Goal: Information Seeking & Learning: Learn about a topic

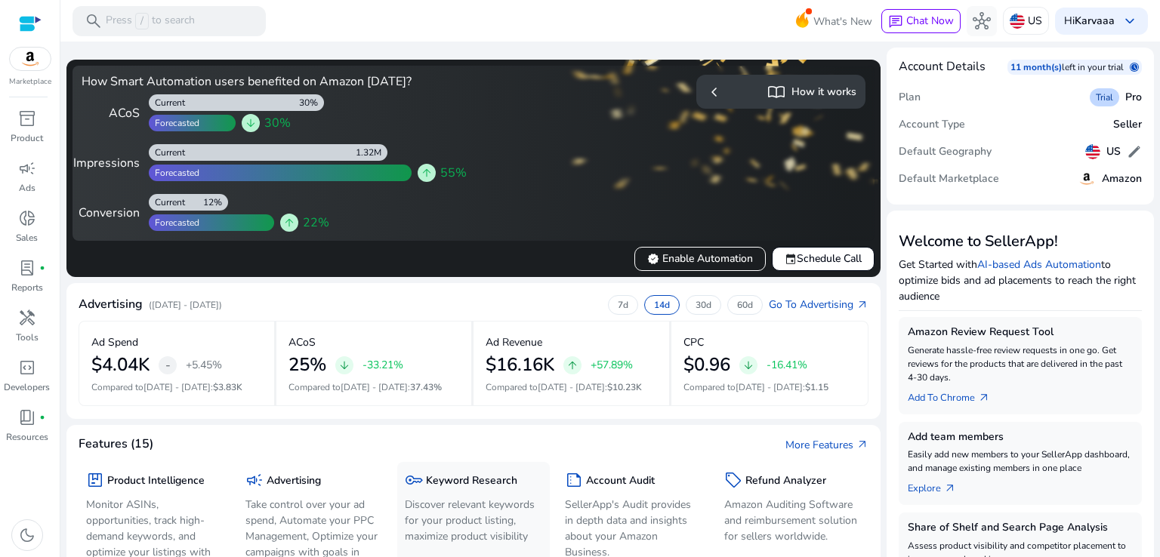
click at [423, 522] on p "Discover relevant keywords for your product listing, maximize product visibility" at bounding box center [473, 521] width 137 height 48
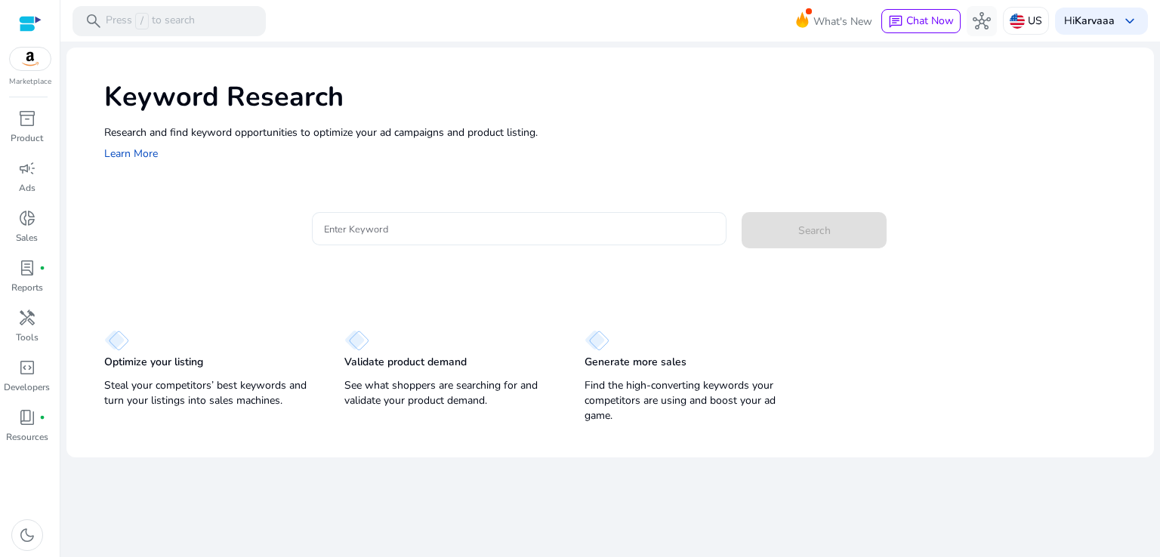
click at [475, 215] on div at bounding box center [519, 228] width 391 height 33
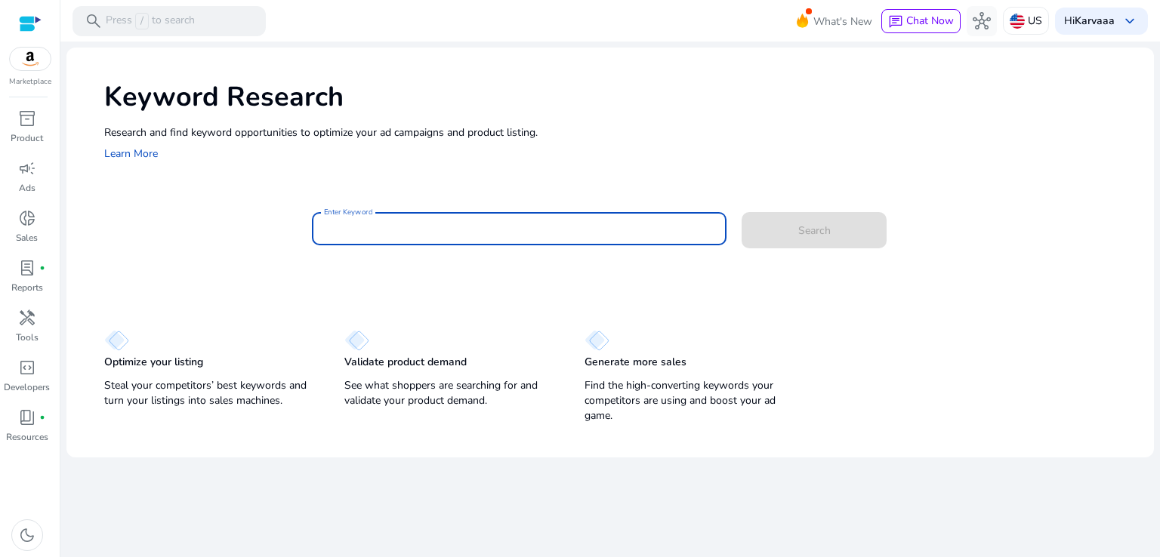
paste input "**********"
type input "**********"
click at [741, 212] on button "Search" at bounding box center [813, 230] width 145 height 36
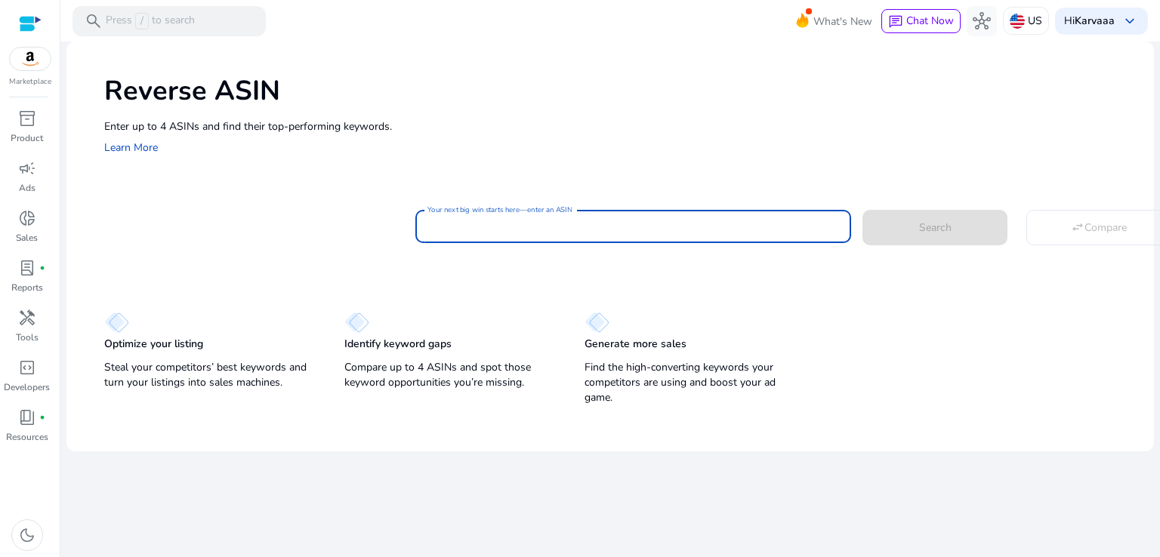
click at [739, 228] on input "Your next big win starts here—enter an ASIN" at bounding box center [633, 226] width 412 height 17
paste input "**********"
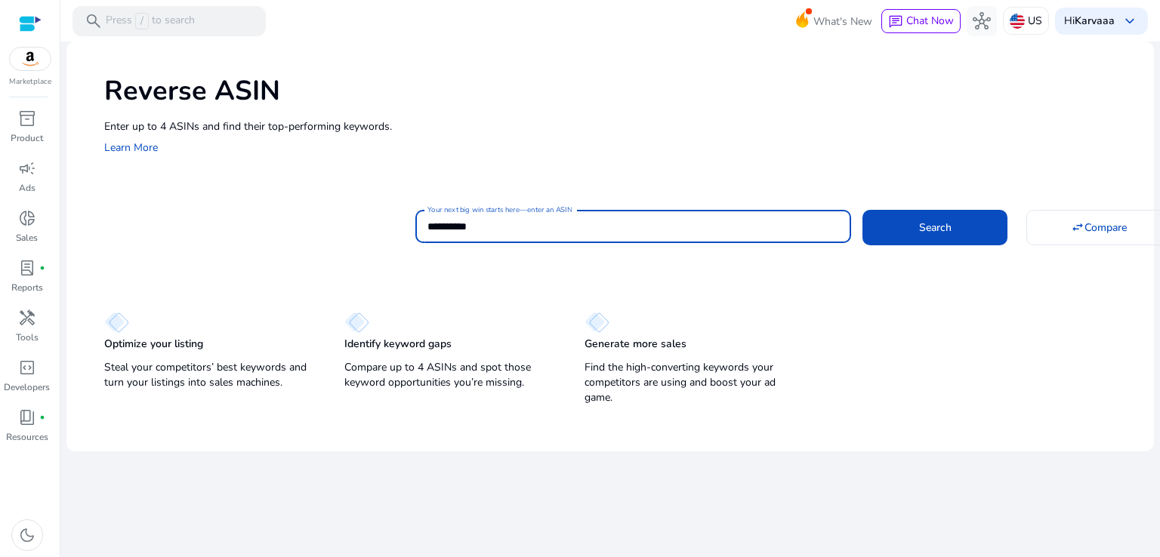
type input "**********"
click at [862, 210] on button "Search" at bounding box center [934, 227] width 145 height 35
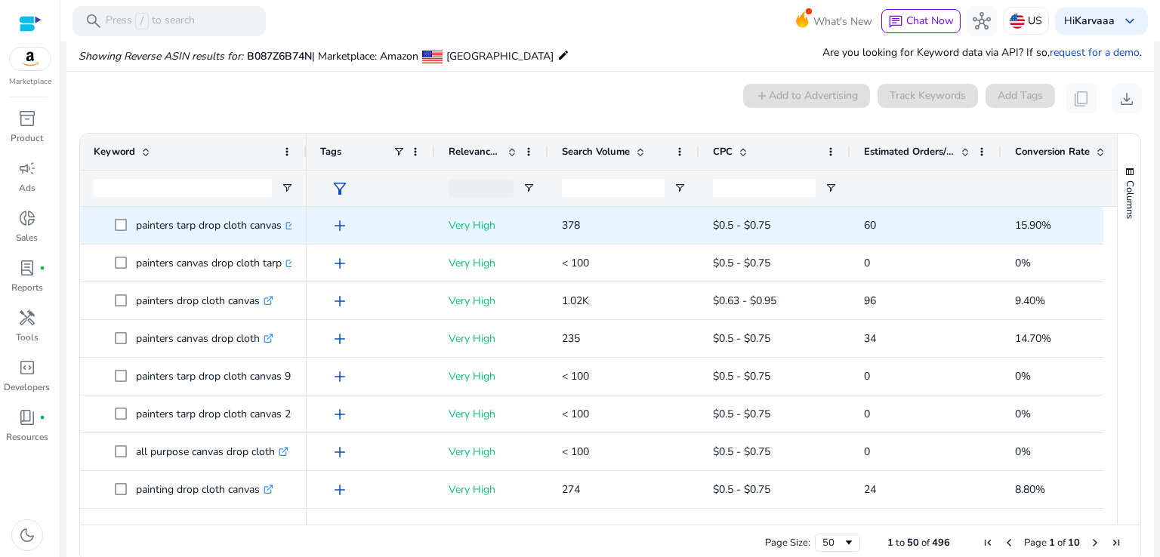
scroll to position [110, 0]
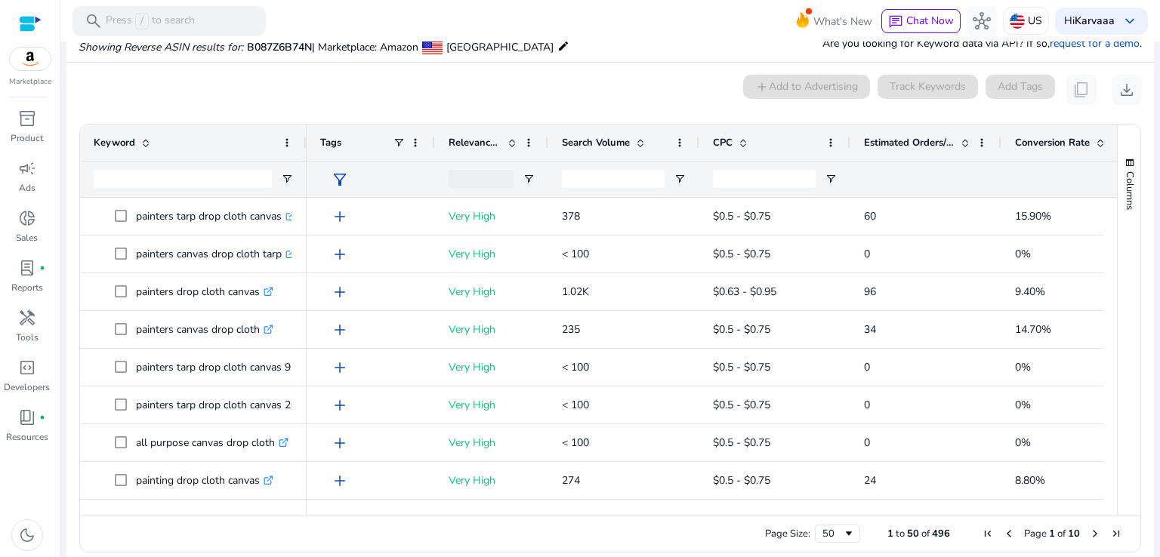
drag, startPoint x: 1111, startPoint y: 228, endPoint x: 1110, endPoint y: 243, distance: 15.1
click at [1110, 243] on div "Keyword Tags Relevance Score CPC" at bounding box center [610, 320] width 1060 height 391
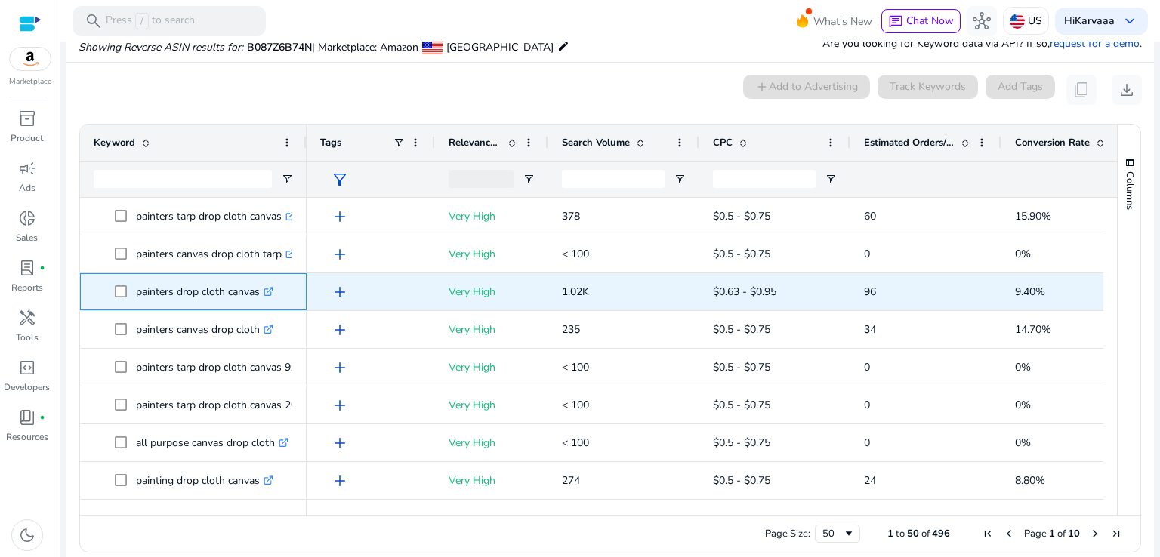
drag, startPoint x: 130, startPoint y: 286, endPoint x: 264, endPoint y: 300, distance: 134.3
click at [264, 300] on span "painters drop cloth canvas .st0{fill:#2c8af8}" at bounding box center [204, 291] width 178 height 31
copy span "painters drop cloth canvas"
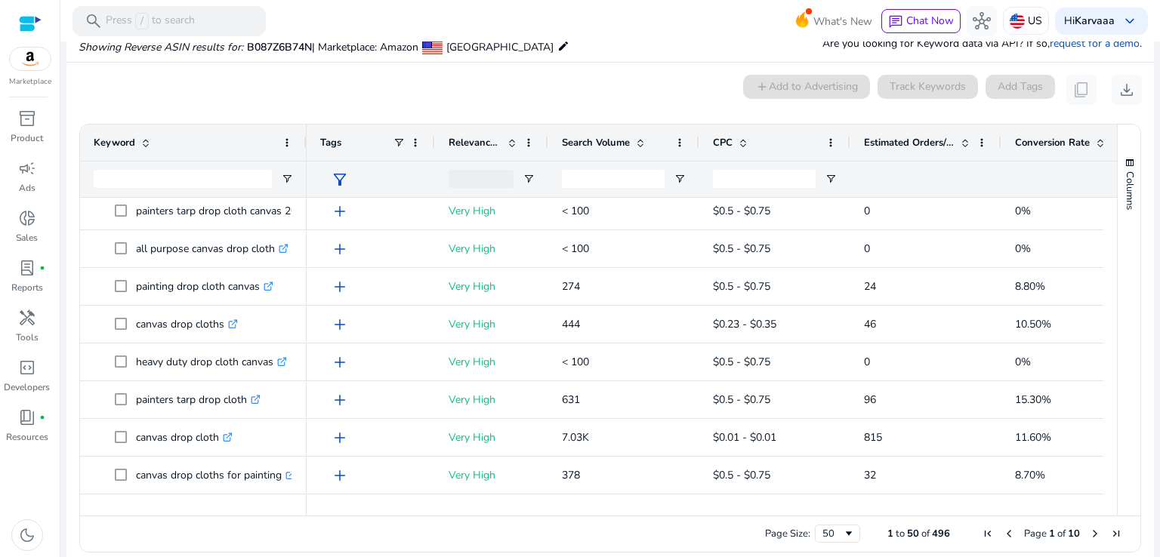
scroll to position [199, 0]
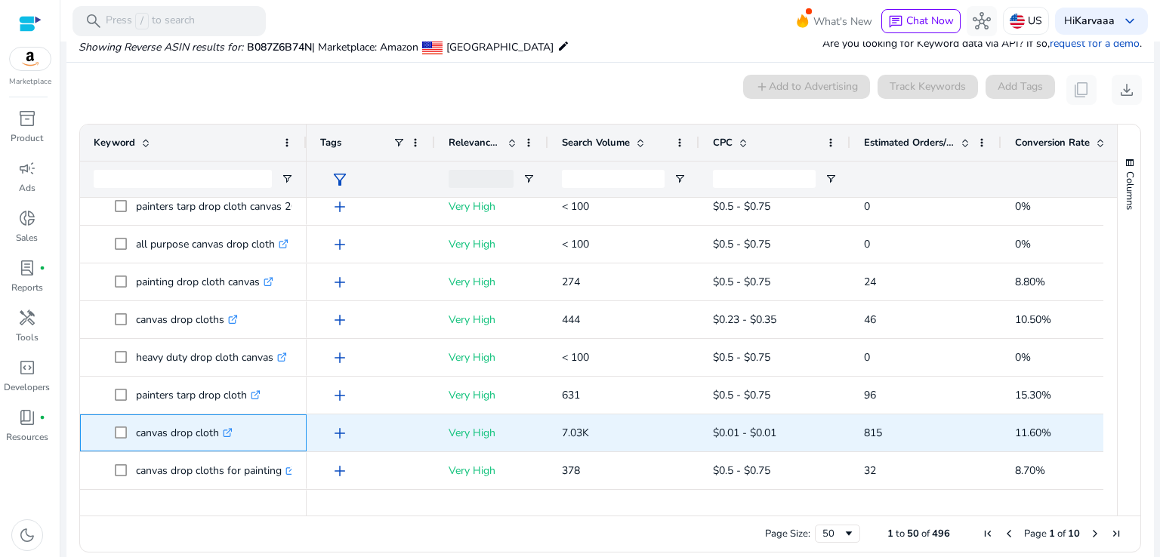
drag, startPoint x: 130, startPoint y: 430, endPoint x: 220, endPoint y: 433, distance: 89.9
click at [220, 433] on span "canvas drop cloth .st0{fill:#2c8af8}" at bounding box center [204, 433] width 178 height 31
copy span "canvas drop cloth"
drag, startPoint x: 905, startPoint y: 436, endPoint x: 994, endPoint y: 360, distance: 116.2
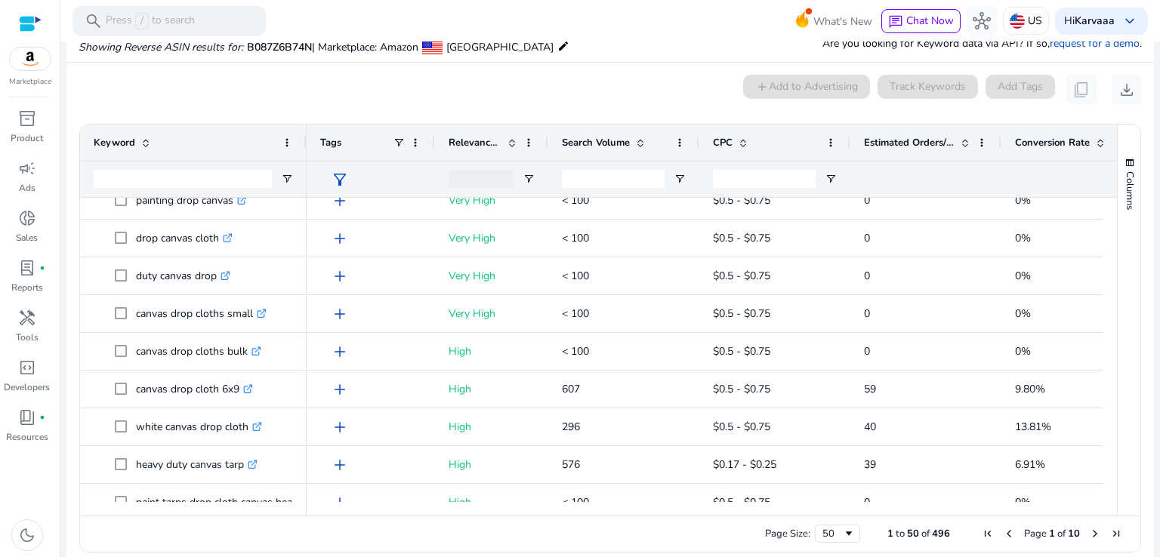
scroll to position [775, 0]
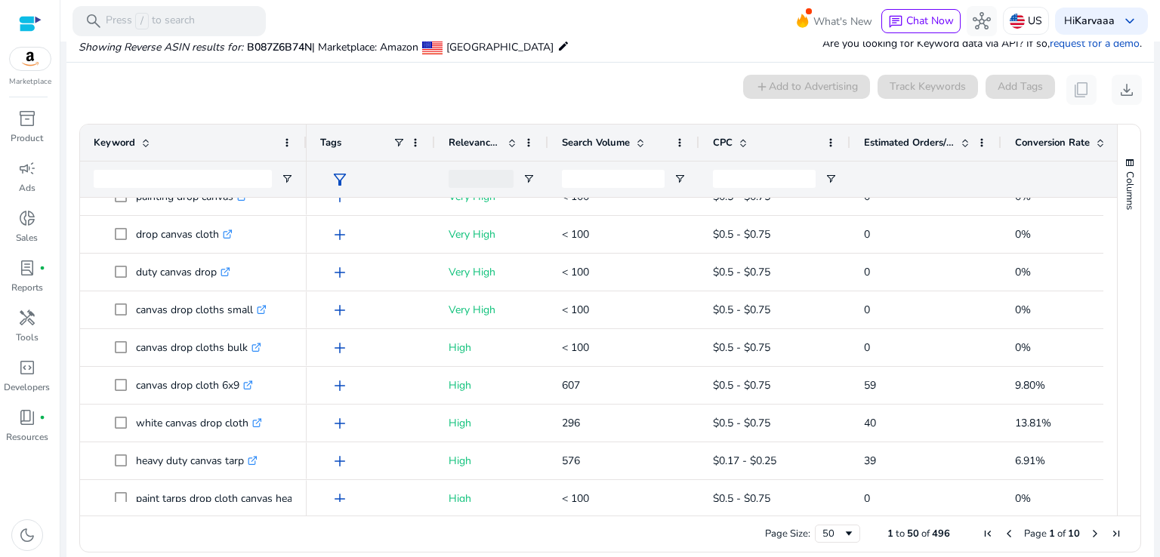
drag, startPoint x: 1111, startPoint y: 356, endPoint x: 1111, endPoint y: 313, distance: 43.8
click at [1117, 313] on div "Columns" at bounding box center [1128, 320] width 23 height 391
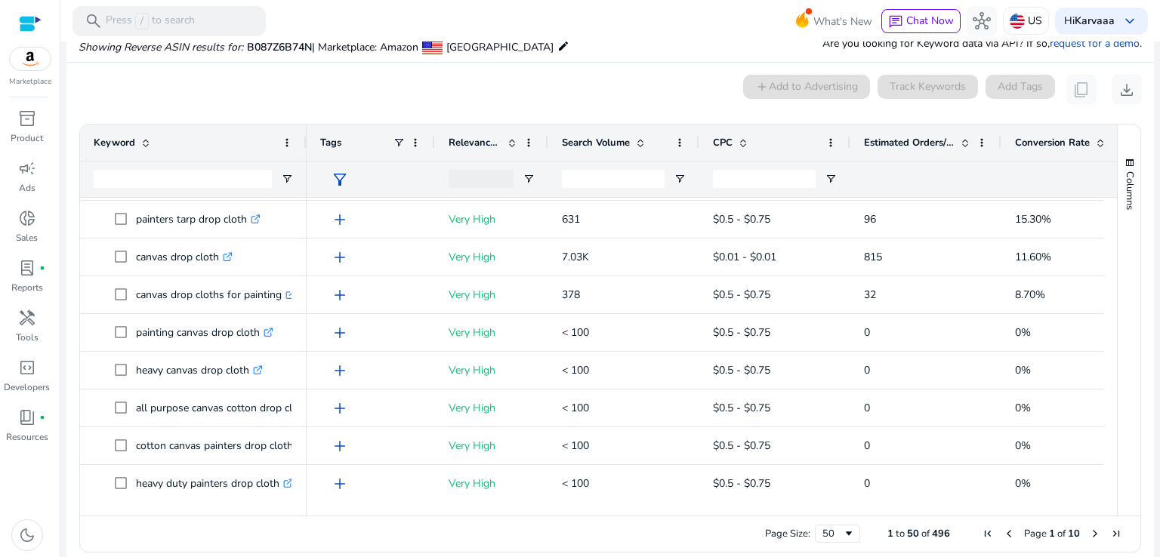
scroll to position [0, 0]
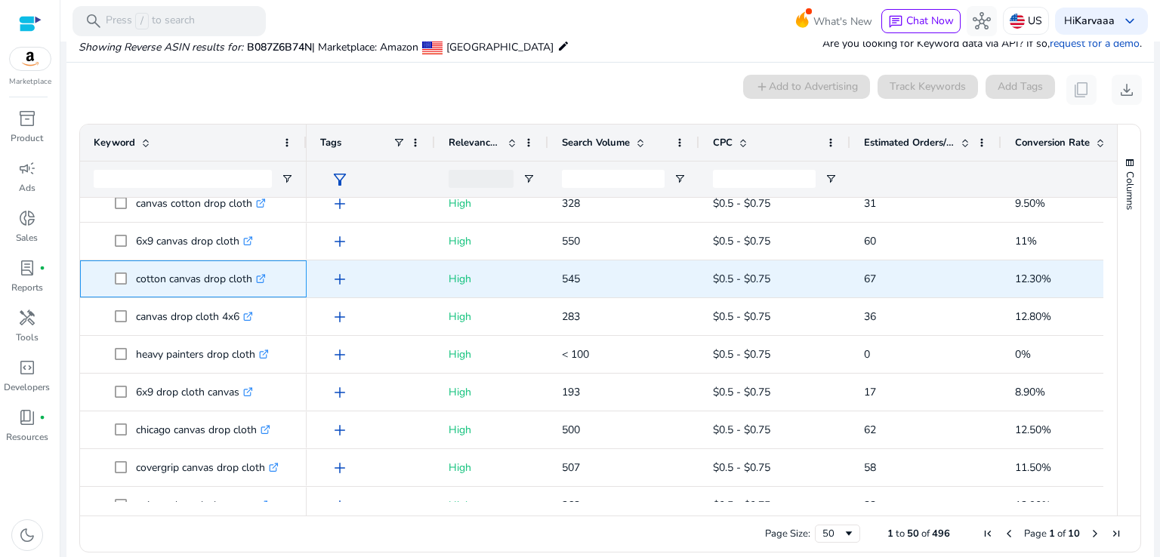
drag, startPoint x: 132, startPoint y: 273, endPoint x: 251, endPoint y: 276, distance: 118.6
click at [251, 276] on span "cotton canvas drop cloth .st0{fill:#2c8af8}" at bounding box center [204, 279] width 178 height 31
copy span "cotton canvas drop cloth"
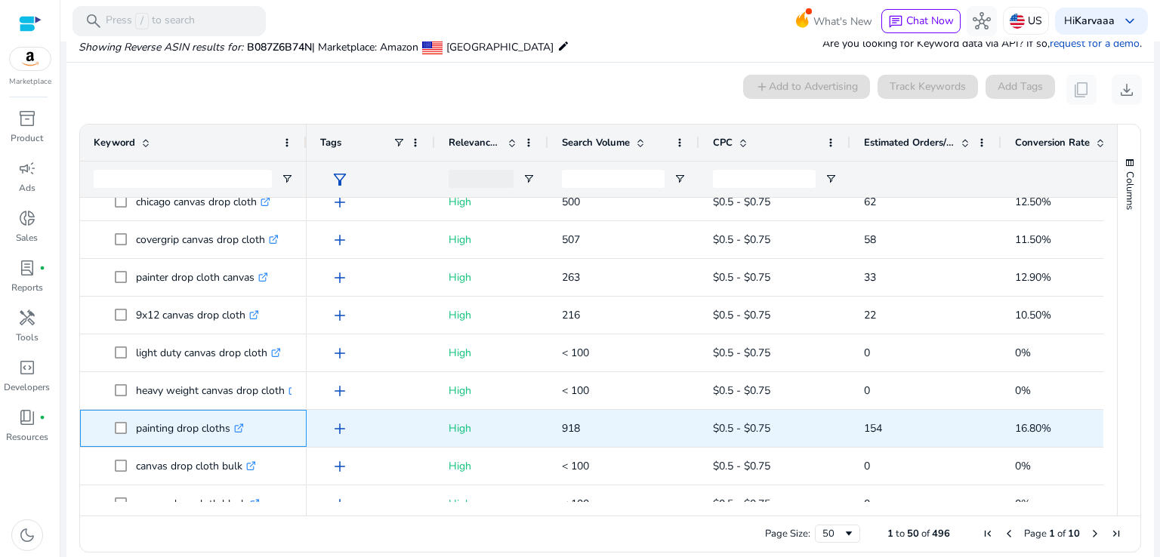
drag, startPoint x: 130, startPoint y: 429, endPoint x: 229, endPoint y: 432, distance: 99.0
click at [229, 432] on span "painting drop cloths .st0{fill:#2c8af8}" at bounding box center [204, 428] width 178 height 31
copy span "painting drop cloths"
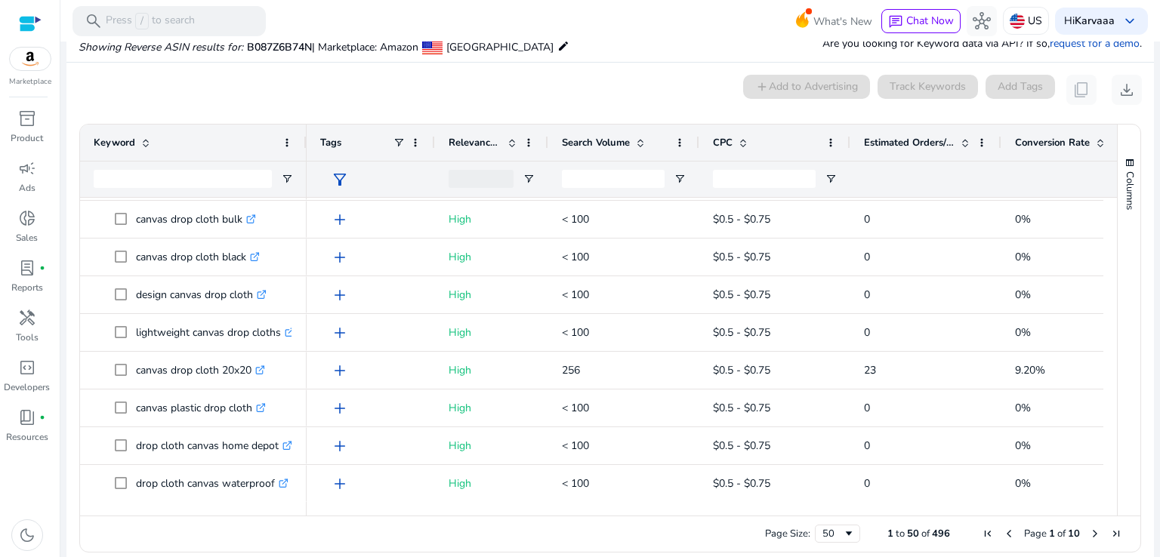
click at [1089, 535] on span "Next Page" at bounding box center [1095, 534] width 12 height 12
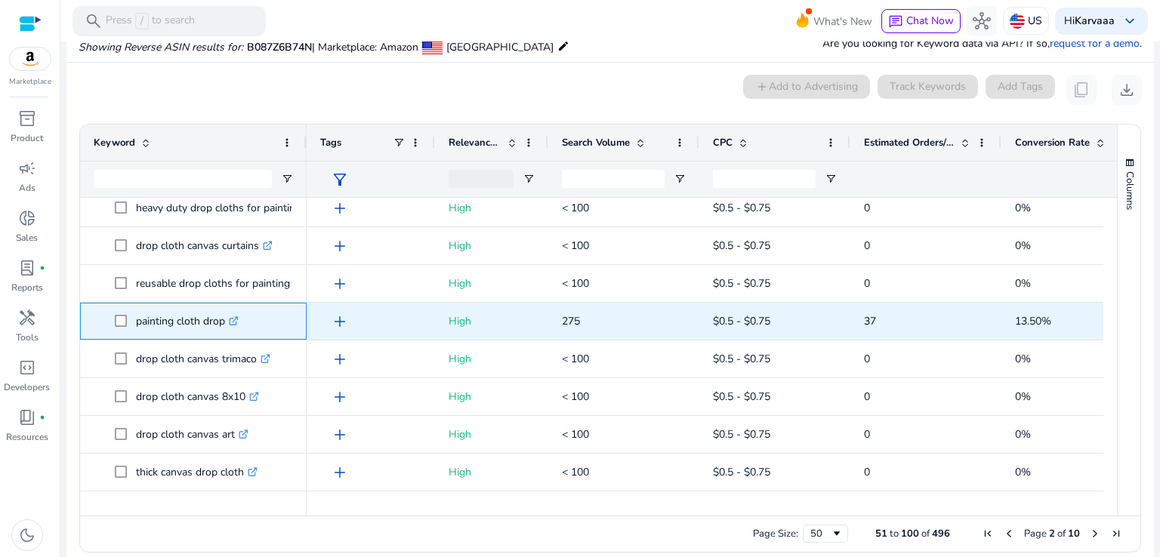
drag, startPoint x: 133, startPoint y: 322, endPoint x: 228, endPoint y: 328, distance: 95.4
click at [228, 328] on span "painting cloth drop .st0{fill:#2c8af8}" at bounding box center [204, 321] width 178 height 31
copy span "painting cloth drop"
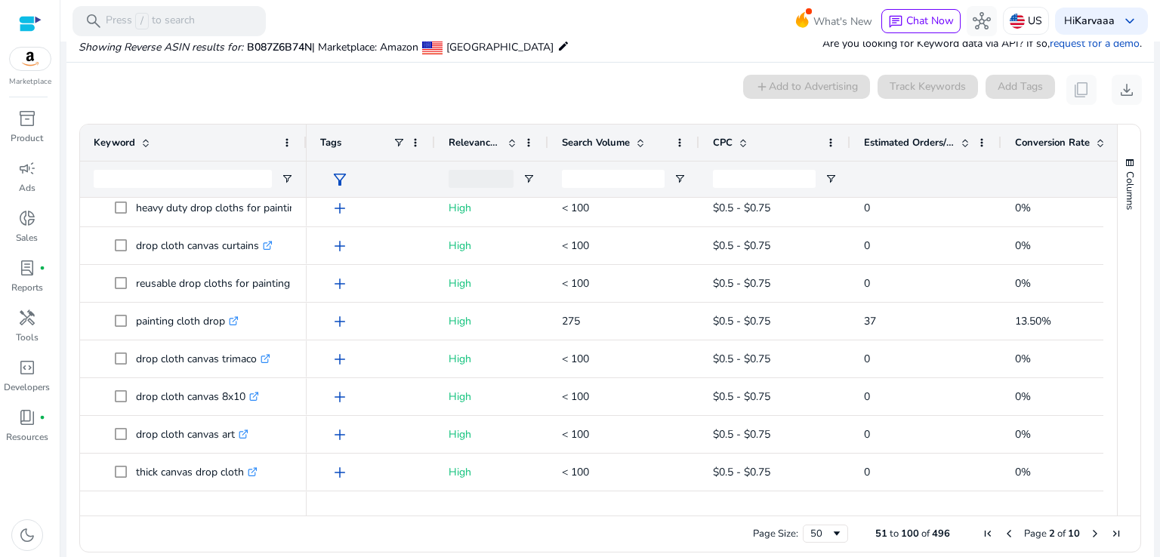
drag, startPoint x: 1111, startPoint y: 272, endPoint x: 1106, endPoint y: 294, distance: 22.5
click at [1106, 294] on div "Keyword Tags Relevance Score CPC" at bounding box center [610, 320] width 1060 height 391
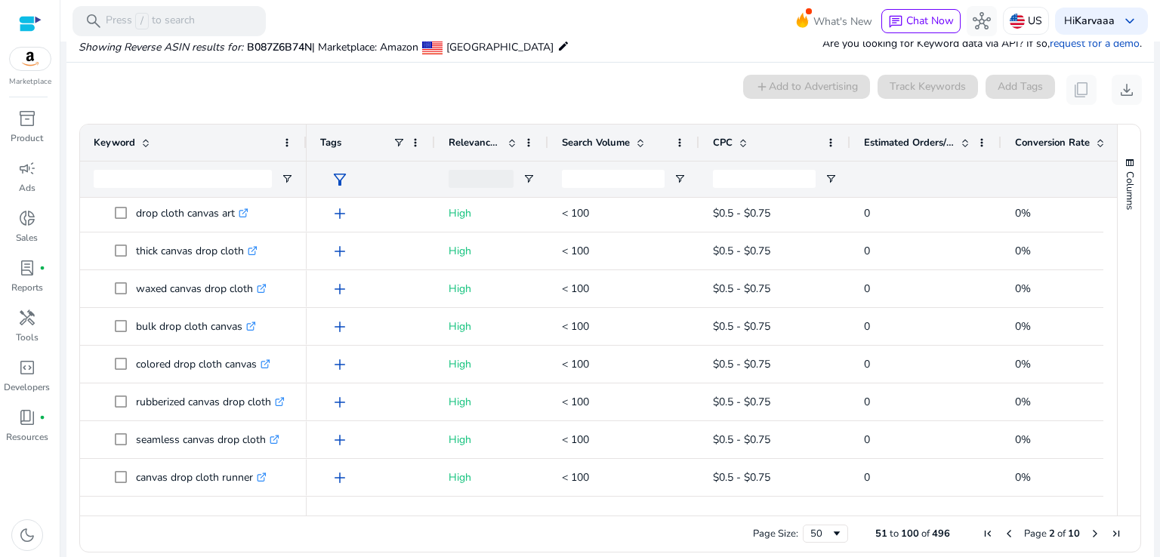
click at [1117, 311] on div "Columns" at bounding box center [1128, 320] width 23 height 391
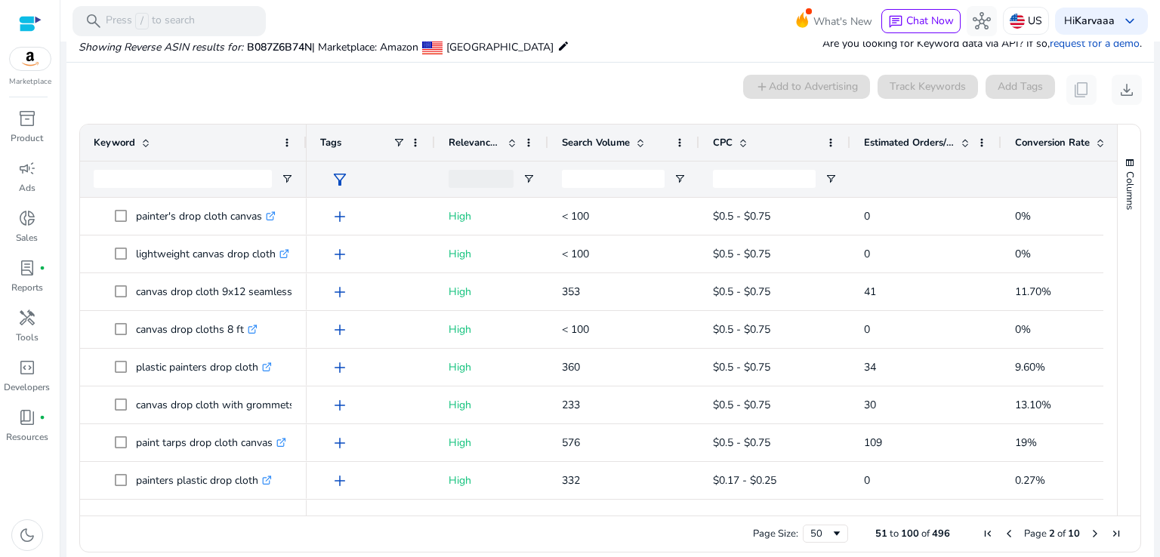
scroll to position [1287, 0]
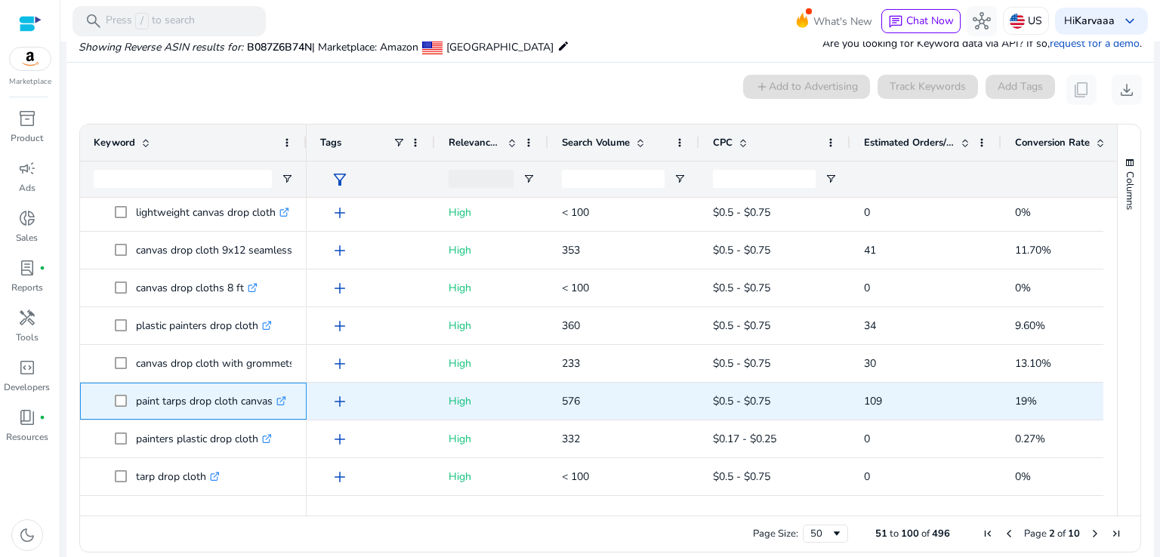
drag, startPoint x: 128, startPoint y: 402, endPoint x: 275, endPoint y: 402, distance: 147.2
click at [275, 402] on span "paint tarps drop cloth canvas .st0{fill:#2c8af8}" at bounding box center [204, 401] width 178 height 31
copy span "paint tarps drop cloth canvas"
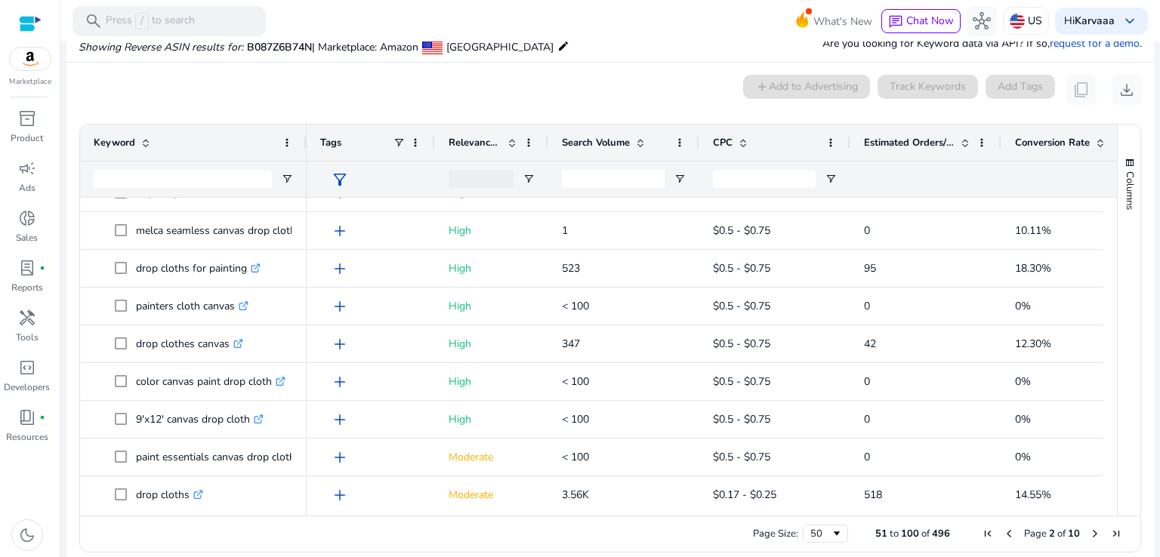
scroll to position [1583, 0]
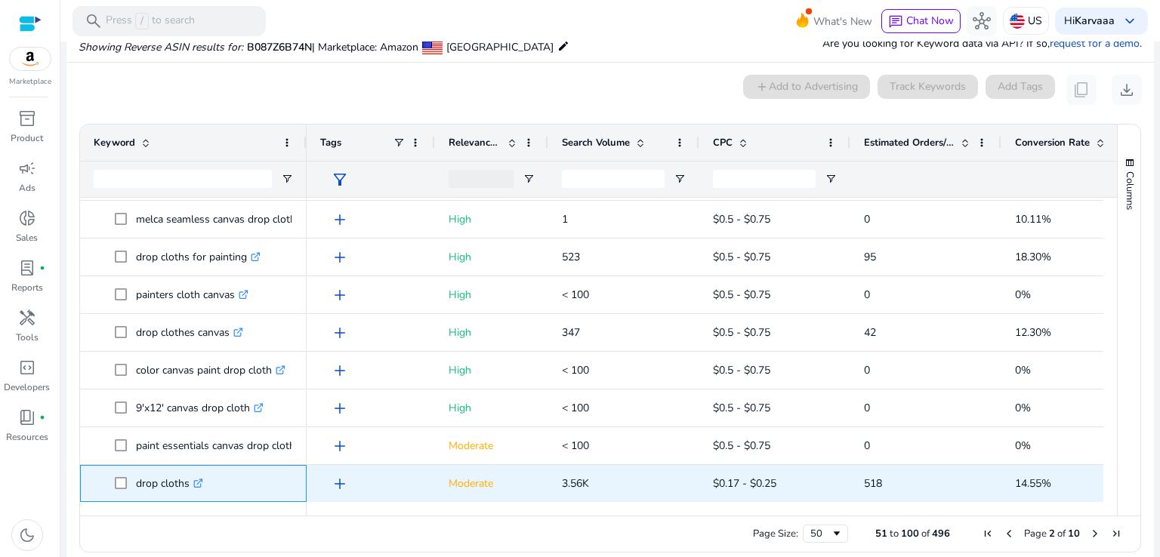
drag, startPoint x: 130, startPoint y: 482, endPoint x: 188, endPoint y: 481, distance: 58.1
click at [188, 481] on span "drop cloths .st0{fill:#2c8af8}" at bounding box center [204, 483] width 178 height 31
copy span "drop cloths"
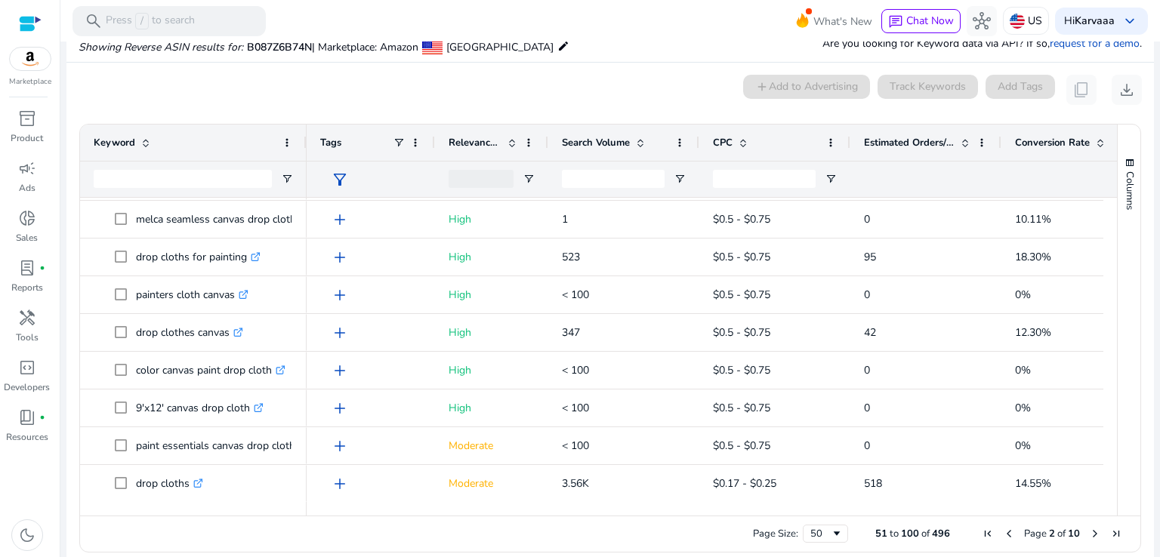
click at [1089, 532] on span "Next Page" at bounding box center [1095, 534] width 12 height 12
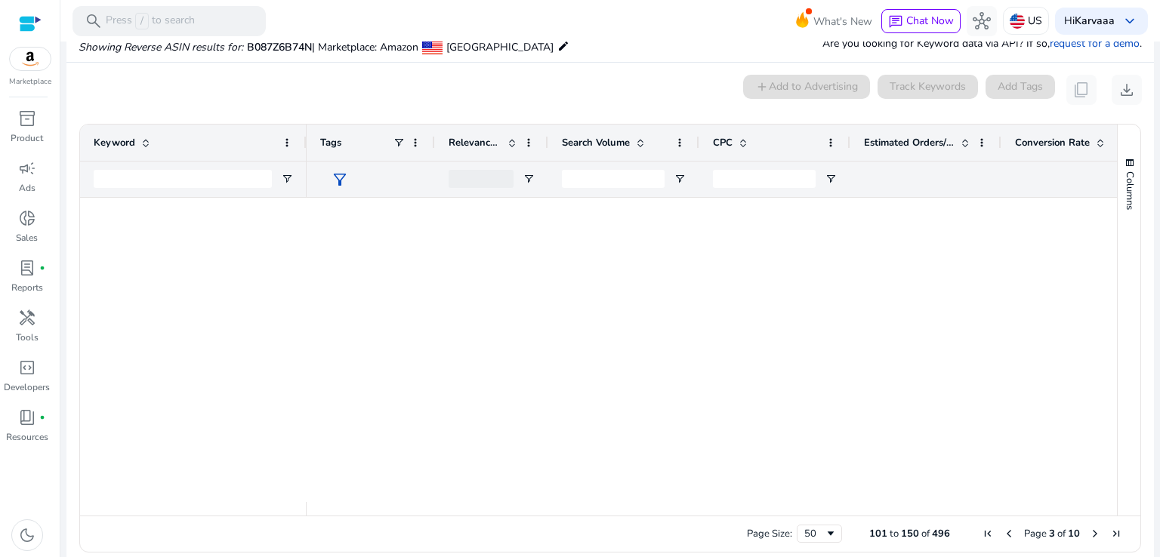
scroll to position [0, 0]
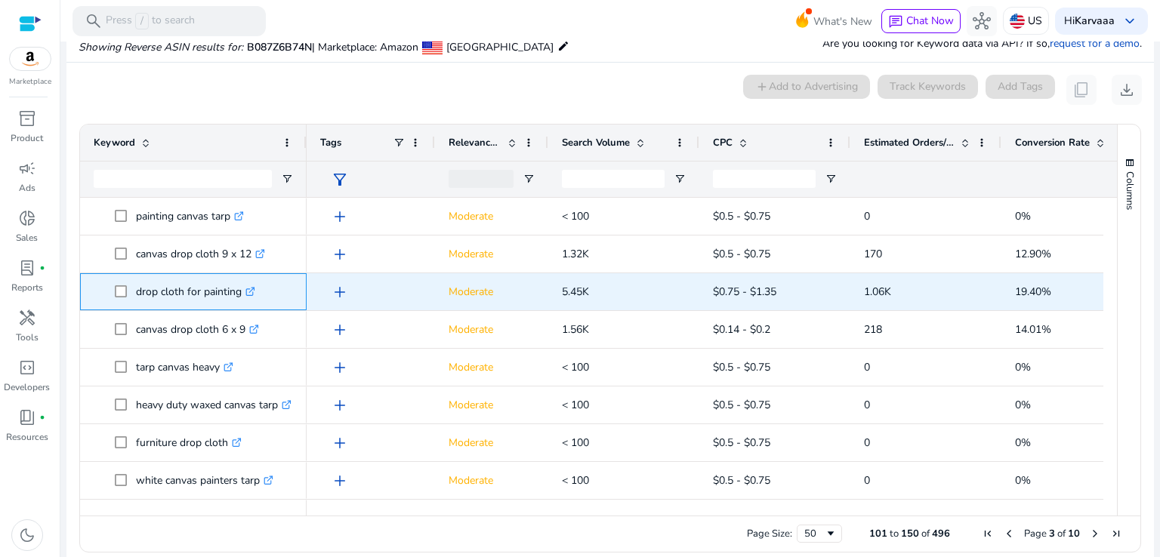
drag, startPoint x: 133, startPoint y: 294, endPoint x: 239, endPoint y: 291, distance: 105.8
click at [239, 291] on span "drop cloth for painting .st0{fill:#2c8af8}" at bounding box center [204, 291] width 178 height 31
copy span "drop cloth for painting"
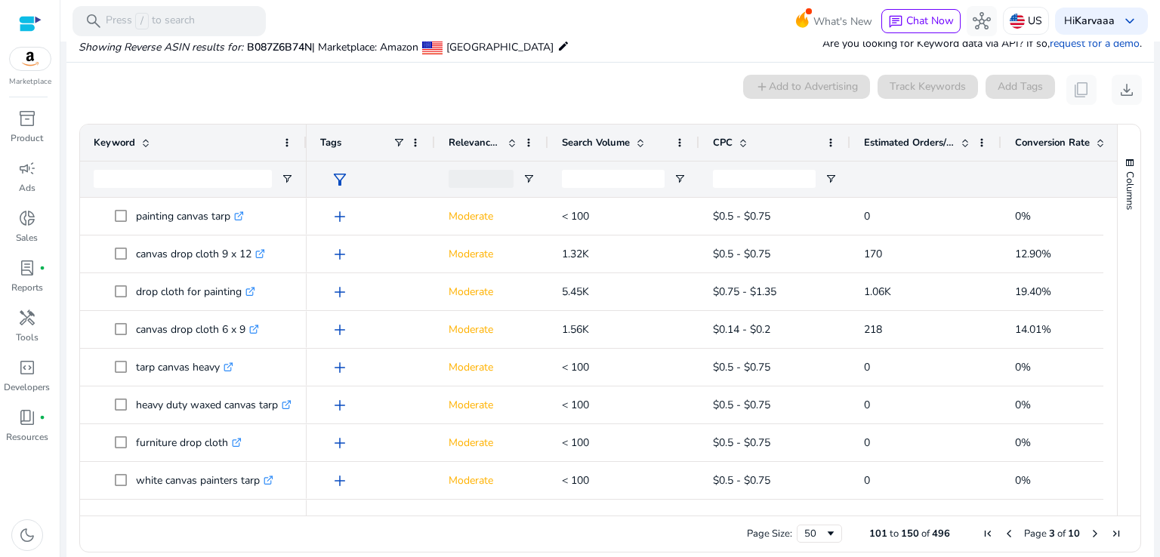
drag, startPoint x: 1111, startPoint y: 221, endPoint x: 1111, endPoint y: 245, distance: 23.4
click at [1117, 245] on div "Columns" at bounding box center [1128, 320] width 23 height 391
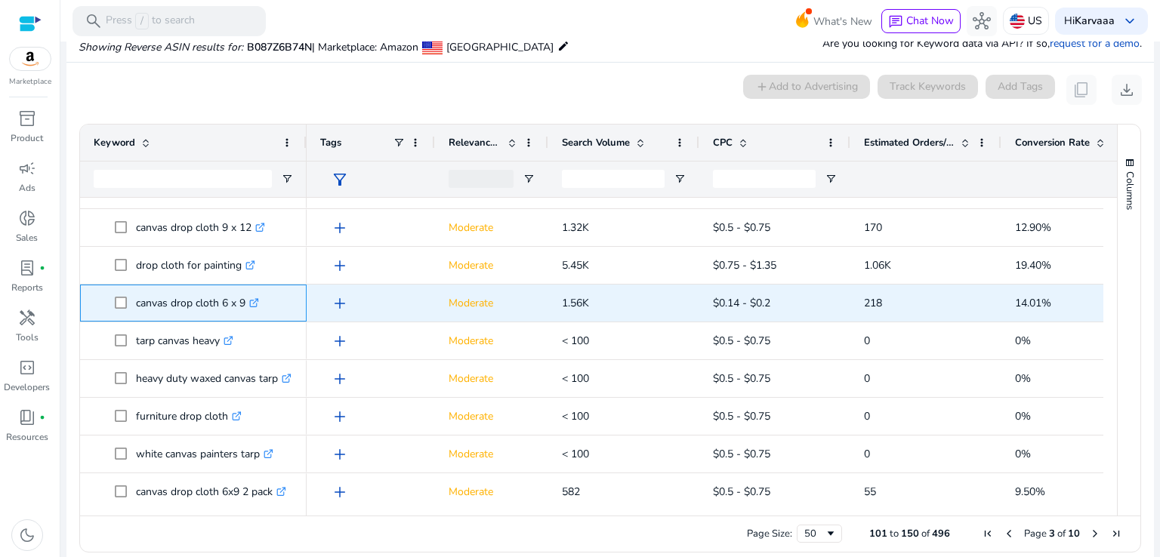
drag, startPoint x: 133, startPoint y: 303, endPoint x: 242, endPoint y: 310, distance: 109.0
click at [242, 310] on span "canvas drop cloth 6 x 9 .st0{fill:#2c8af8}" at bounding box center [204, 303] width 178 height 31
copy span "canvas drop cloth 6 x 9"
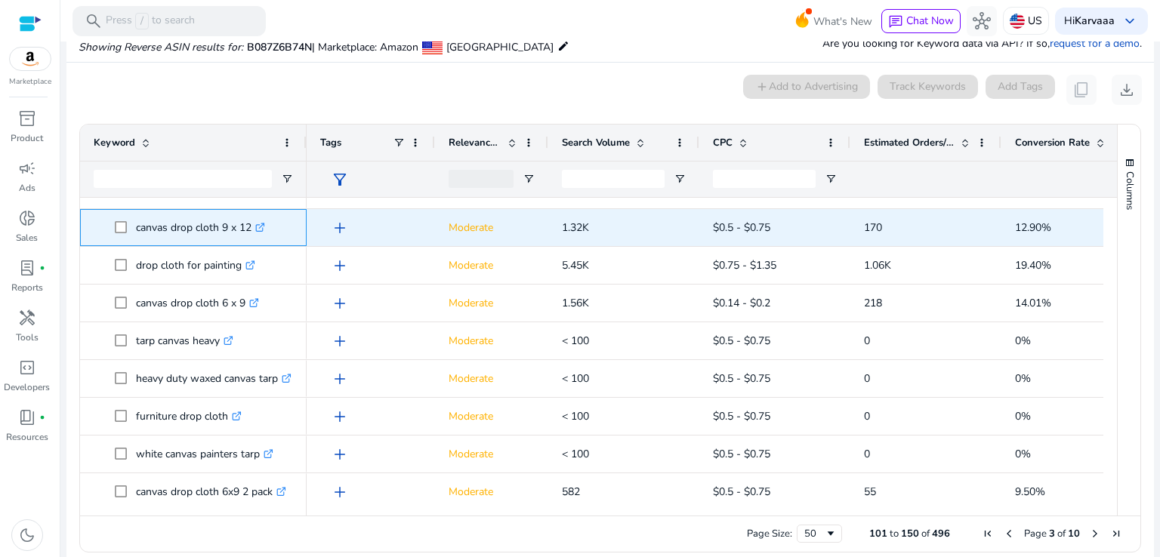
drag, startPoint x: 129, startPoint y: 232, endPoint x: 248, endPoint y: 222, distance: 119.7
click at [248, 222] on span "canvas drop cloth 9 x 12 .st0{fill:#2c8af8}" at bounding box center [204, 227] width 178 height 31
copy span "canvas drop cloth 9 x 12"
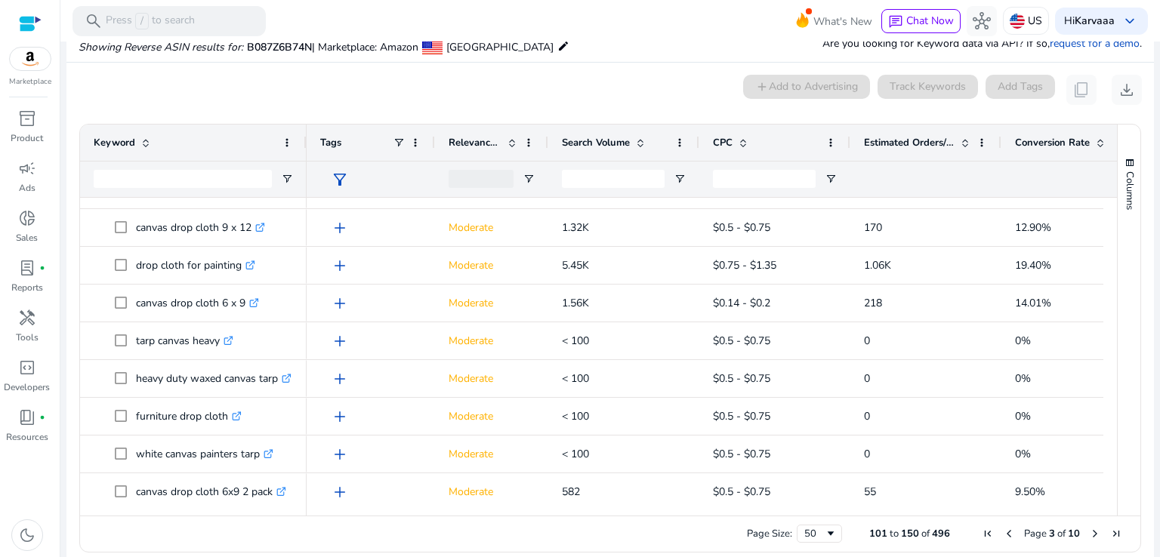
drag, startPoint x: 1105, startPoint y: 245, endPoint x: 1108, endPoint y: 276, distance: 31.2
click at [1108, 276] on div at bounding box center [1110, 350] width 14 height 304
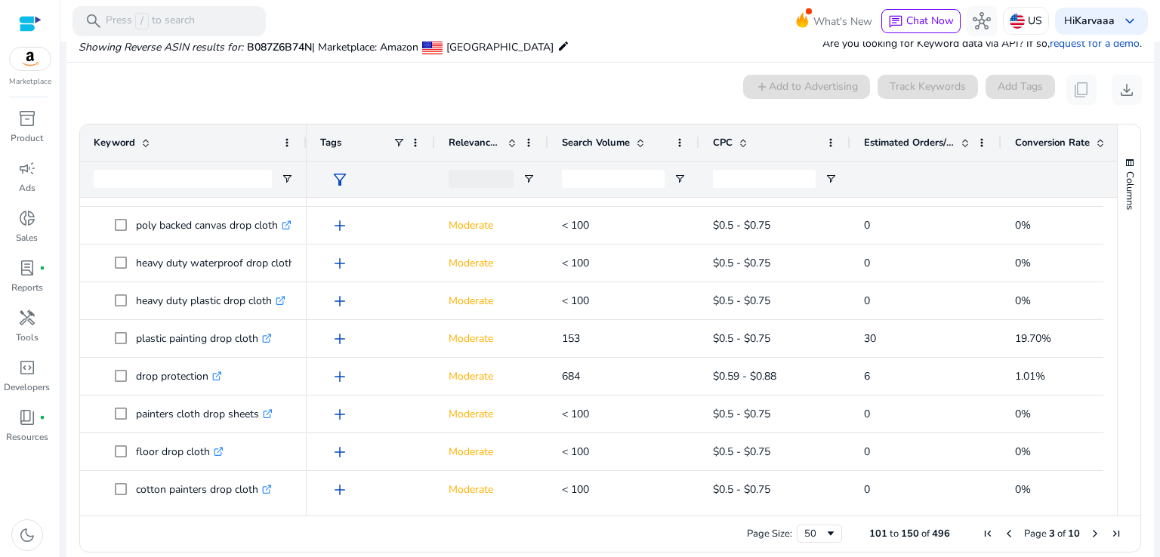
scroll to position [1157, 0]
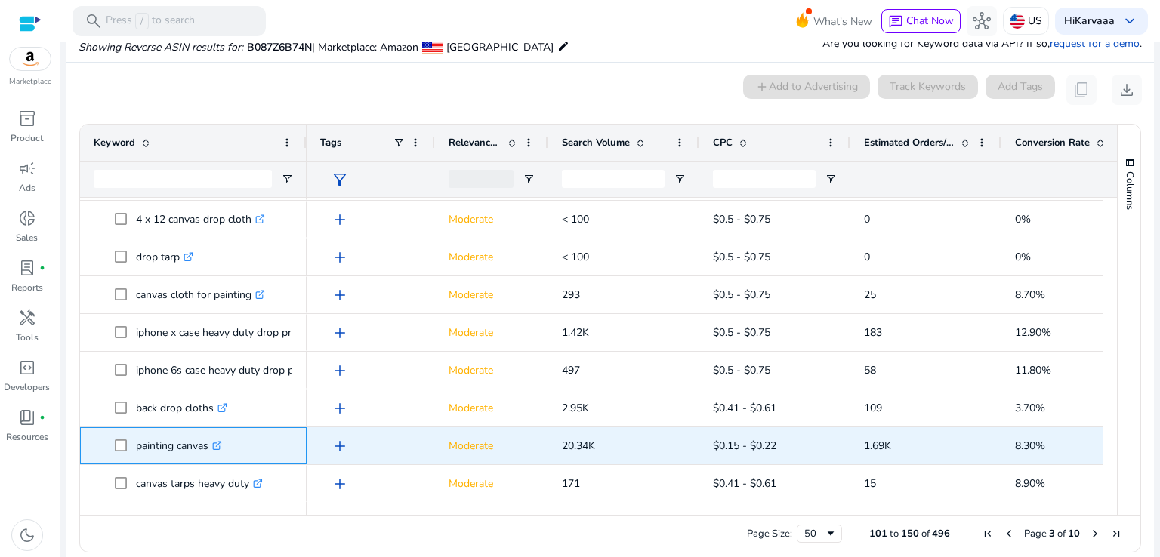
drag, startPoint x: 130, startPoint y: 445, endPoint x: 208, endPoint y: 446, distance: 78.5
click at [208, 446] on span "painting canvas .st0{fill:#2c8af8}" at bounding box center [204, 445] width 178 height 31
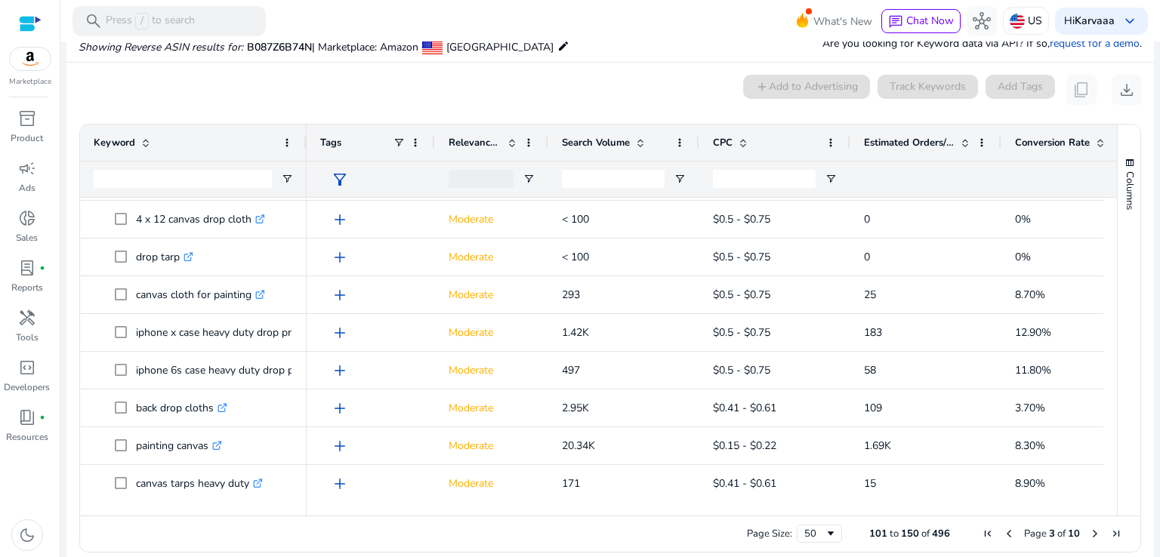
click at [1089, 535] on span "Next Page" at bounding box center [1095, 534] width 12 height 12
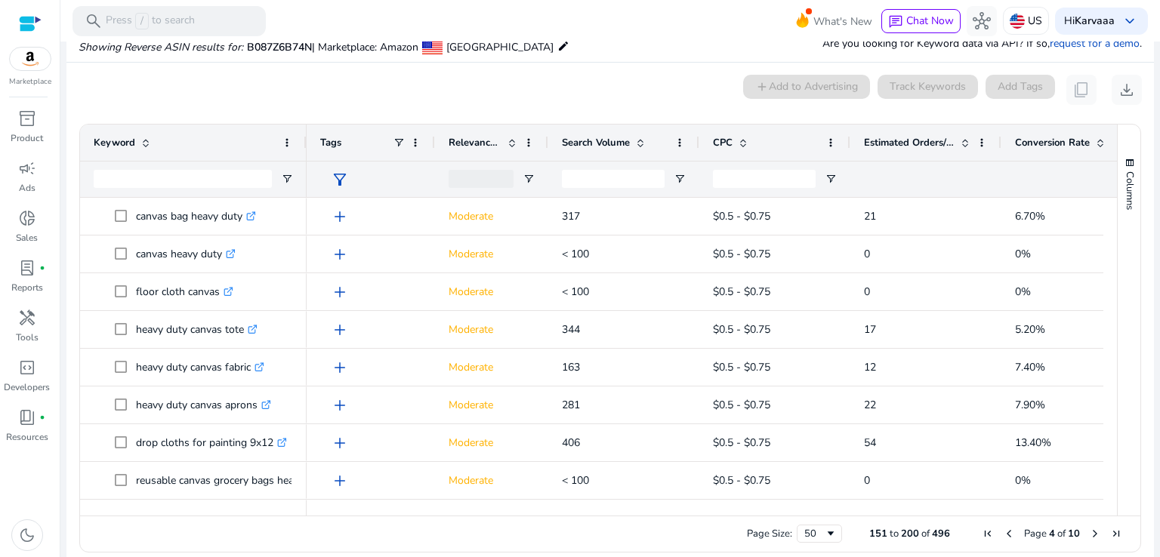
scroll to position [224, 0]
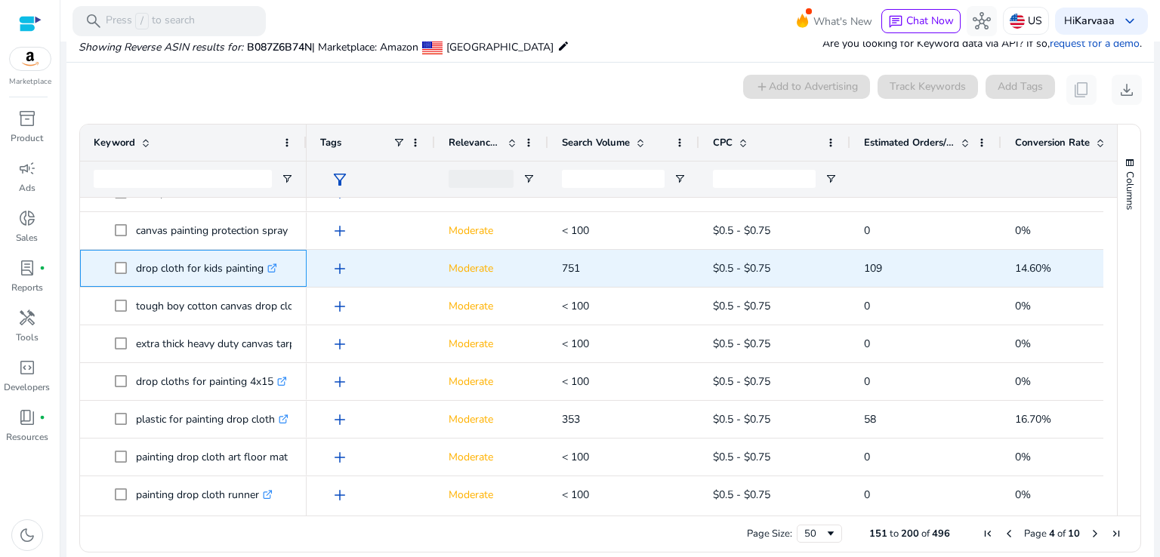
drag, startPoint x: 136, startPoint y: 269, endPoint x: 267, endPoint y: 272, distance: 130.7
click at [267, 272] on p "drop cloth for kids painting .st0{fill:#2c8af8}" at bounding box center [206, 268] width 141 height 31
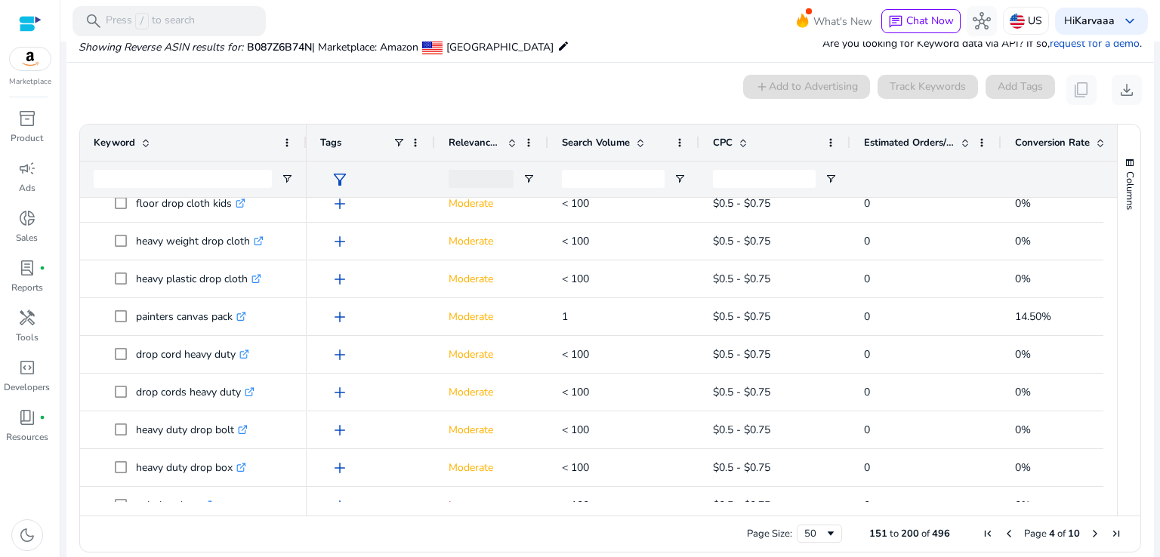
drag, startPoint x: 1114, startPoint y: 486, endPoint x: 1124, endPoint y: 496, distance: 14.4
click at [1117, 488] on div "Columns" at bounding box center [1128, 320] width 23 height 391
click at [1089, 535] on span "Next Page" at bounding box center [1095, 534] width 12 height 12
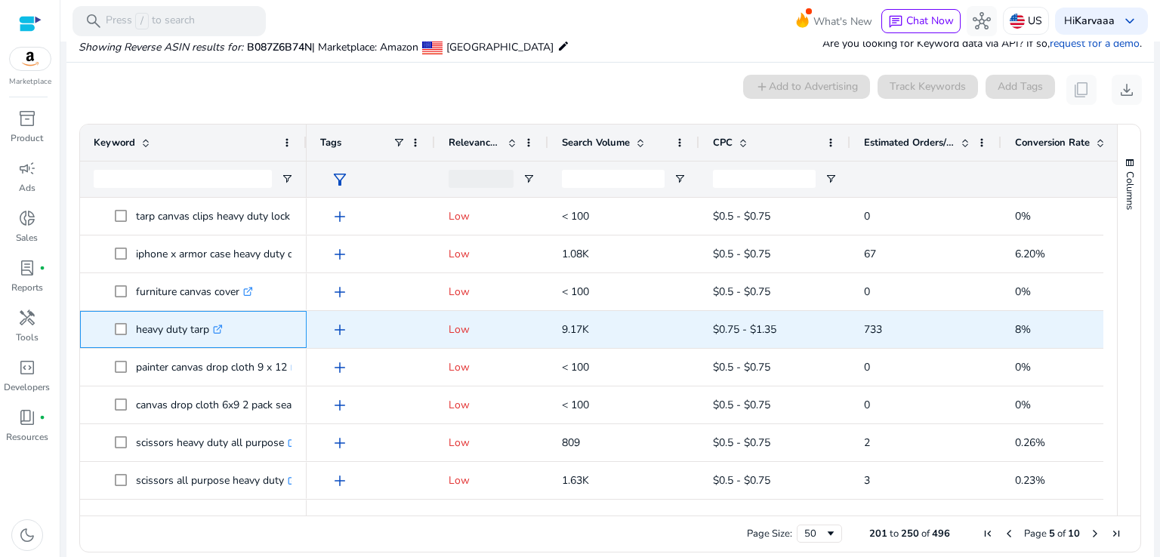
drag, startPoint x: 134, startPoint y: 327, endPoint x: 208, endPoint y: 327, distance: 74.0
click at [208, 327] on span "heavy duty tarp .st0{fill:#2c8af8}" at bounding box center [204, 329] width 178 height 31
